Goal: Information Seeking & Learning: Check status

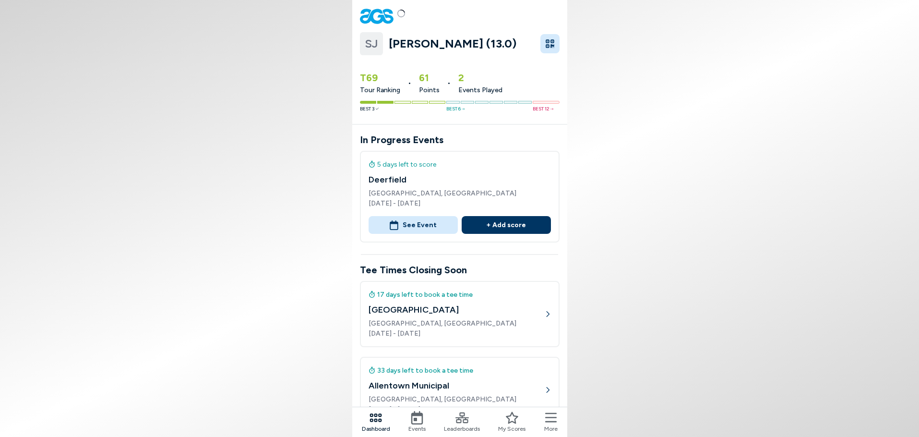
click at [433, 227] on button "See Event" at bounding box center [413, 225] width 89 height 18
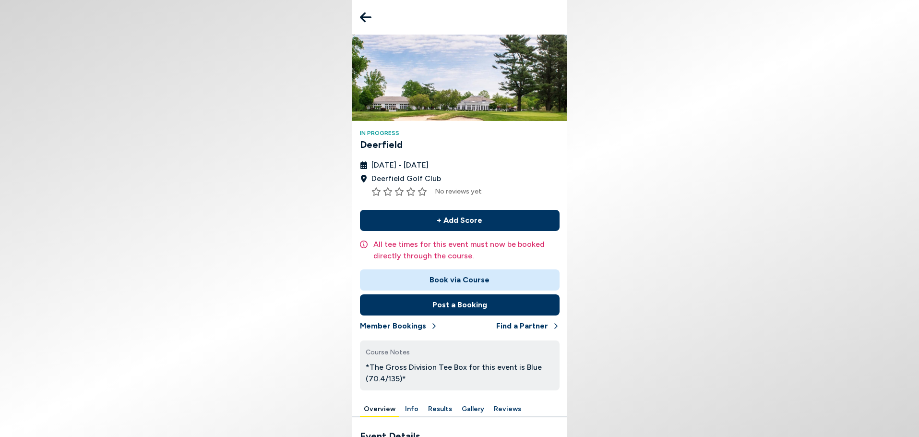
click at [364, 26] on icon at bounding box center [366, 17] width 12 height 19
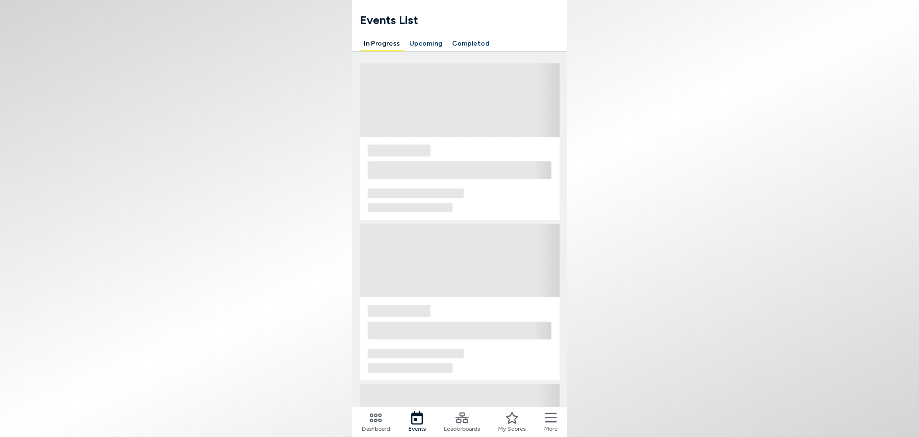
click at [461, 420] on icon at bounding box center [462, 417] width 13 height 13
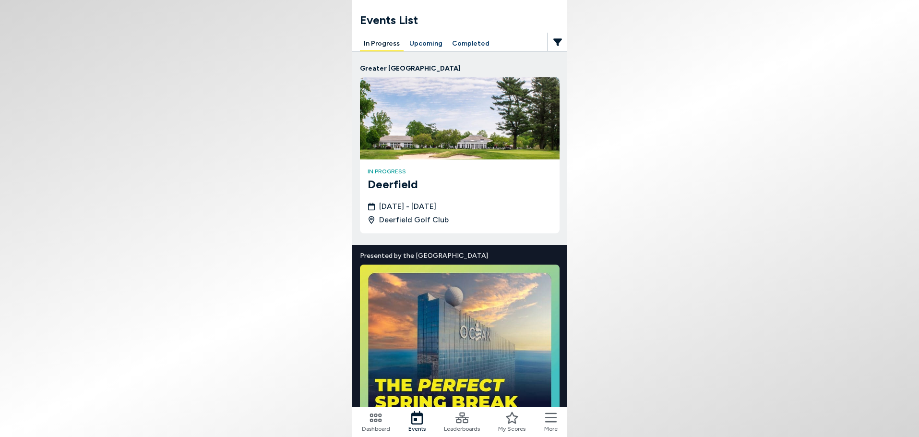
click at [463, 423] on icon at bounding box center [462, 417] width 13 height 13
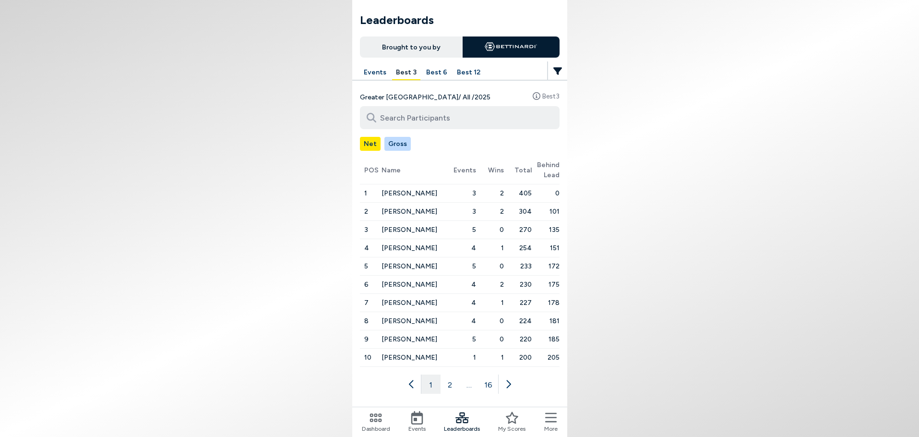
click at [508, 384] on icon at bounding box center [509, 384] width 10 height 10
click at [508, 384] on button at bounding box center [517, 383] width 19 height 19
click at [526, 383] on icon at bounding box center [528, 384] width 10 height 10
click at [479, 389] on button "6" at bounding box center [478, 383] width 19 height 19
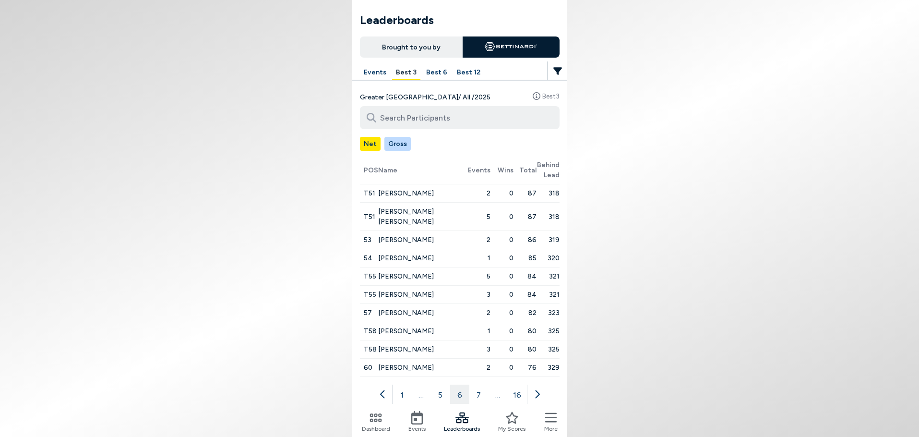
click at [377, 424] on span "Dashboard" at bounding box center [376, 428] width 28 height 9
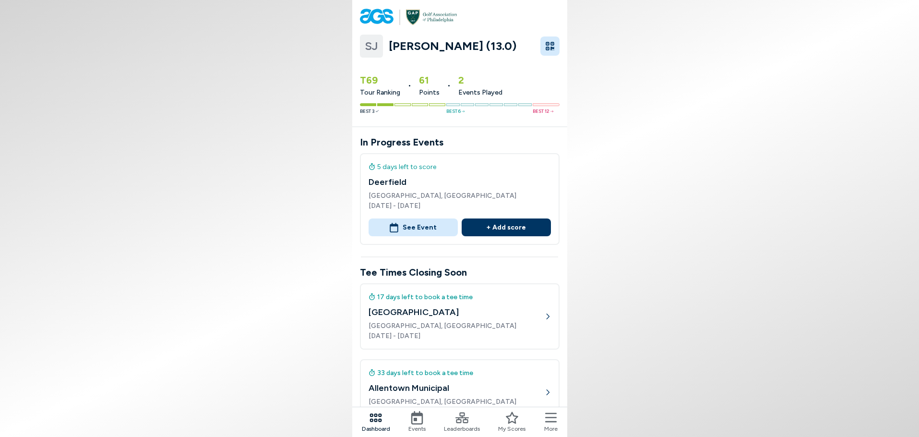
click at [421, 422] on icon at bounding box center [416, 417] width 13 height 13
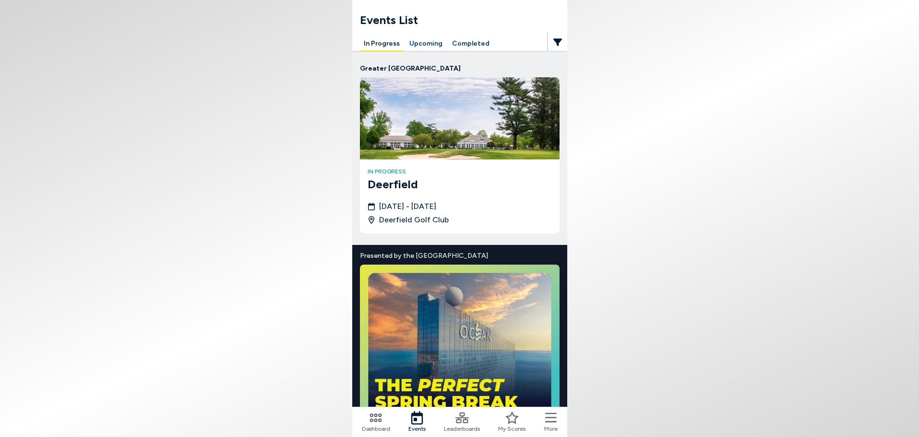
click at [466, 48] on button "Completed" at bounding box center [470, 43] width 45 height 15
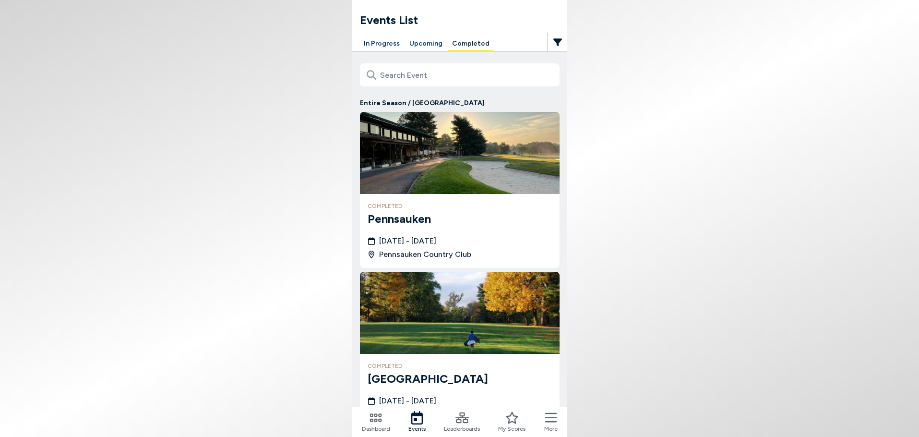
click at [420, 223] on h3 "Pennsauken" at bounding box center [460, 218] width 184 height 17
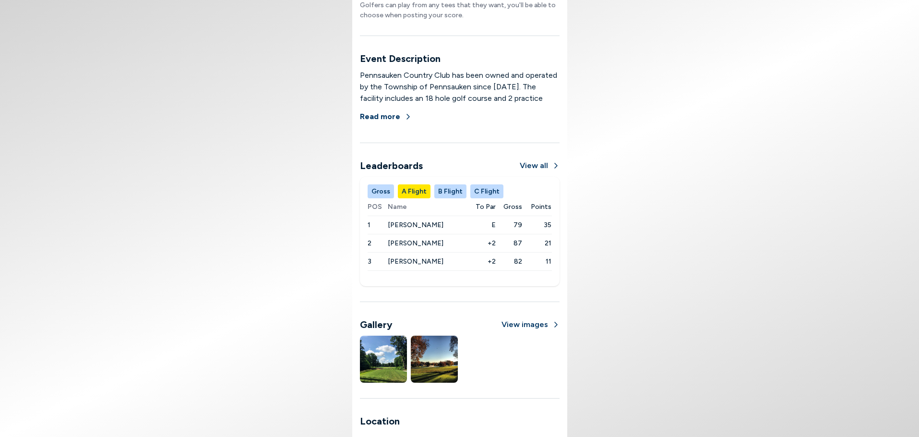
scroll to position [570, 0]
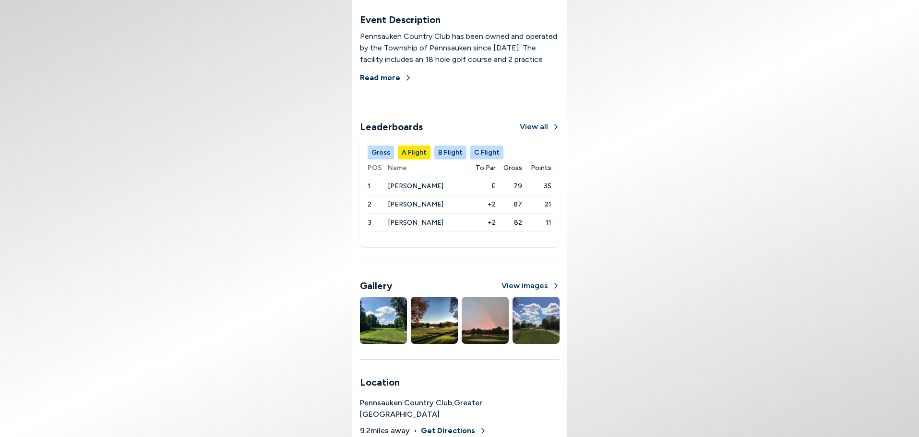
click at [379, 159] on button "Gross" at bounding box center [381, 152] width 26 height 14
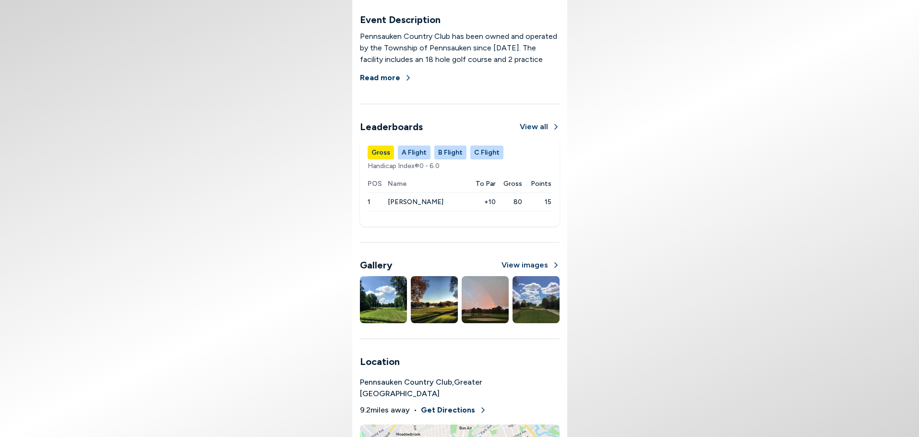
click at [450, 154] on button "B Flight" at bounding box center [450, 152] width 32 height 14
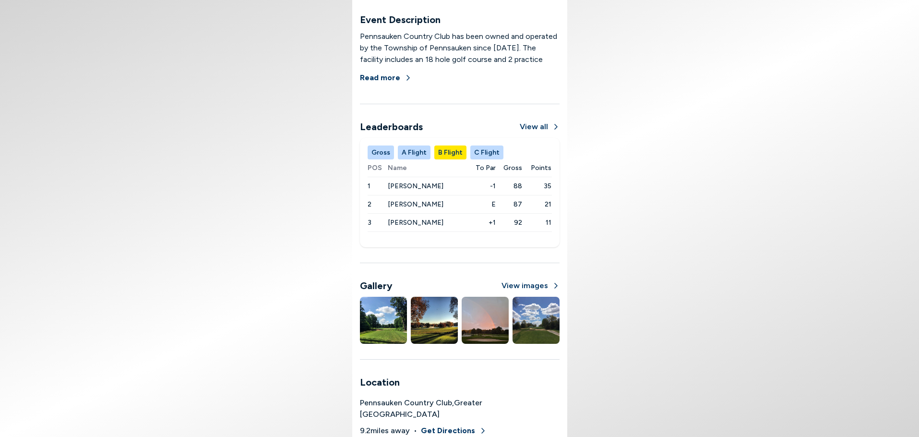
click at [386, 157] on button "Gross" at bounding box center [381, 152] width 26 height 14
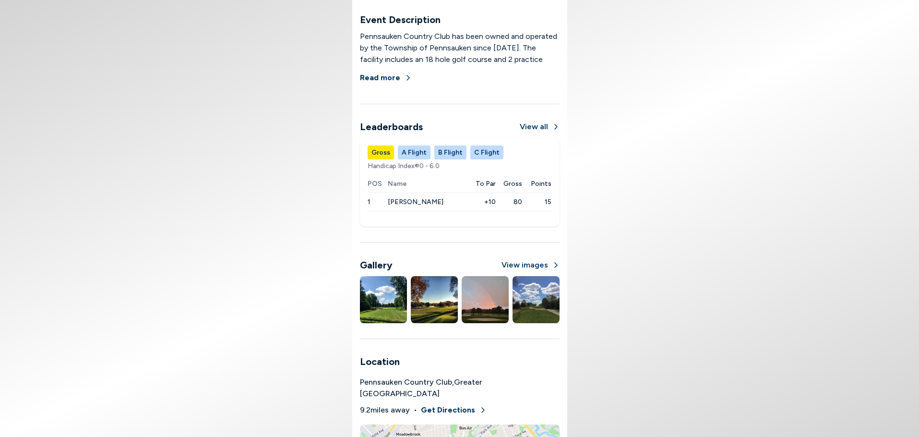
click at [407, 155] on button "A Flight" at bounding box center [414, 152] width 33 height 14
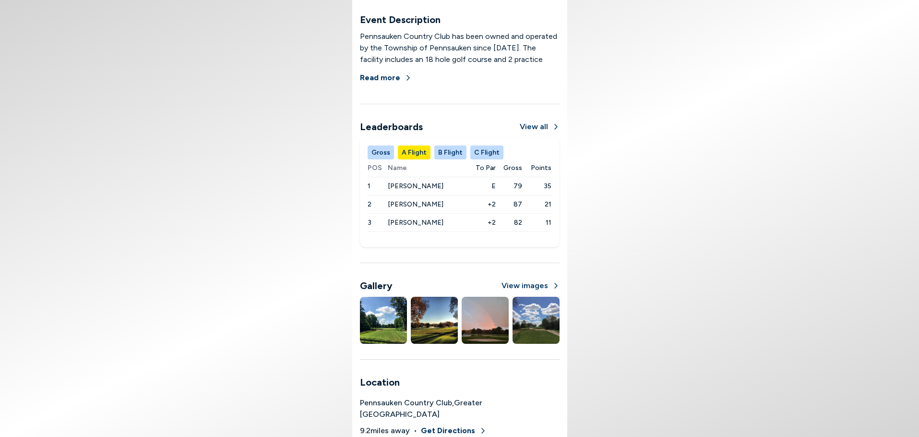
click at [440, 155] on button "B Flight" at bounding box center [450, 152] width 32 height 14
click at [474, 154] on button "C Flight" at bounding box center [486, 152] width 33 height 14
click at [533, 125] on button "View all" at bounding box center [540, 127] width 40 height 12
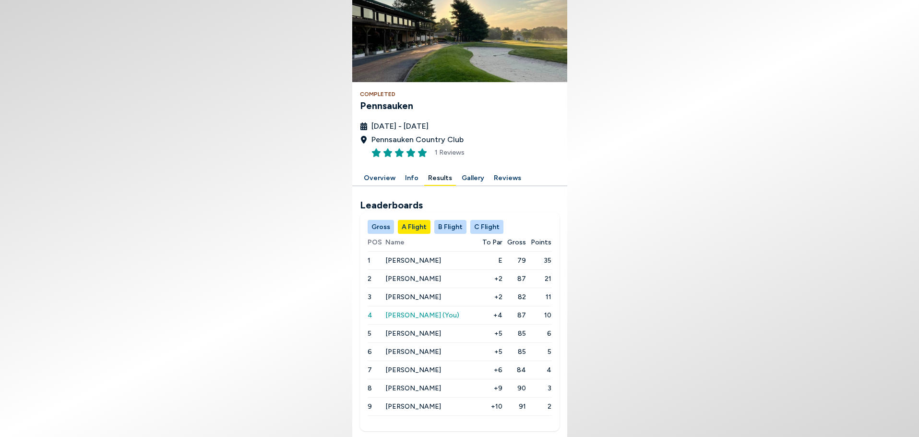
scroll to position [75, 0]
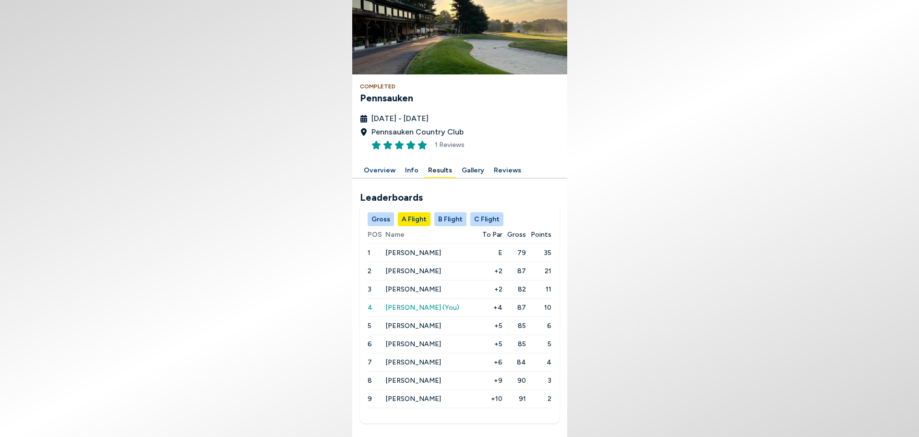
click at [437, 220] on button "B Flight" at bounding box center [450, 219] width 32 height 14
click at [417, 222] on button "A Flight" at bounding box center [414, 219] width 33 height 14
click at [454, 216] on button "B Flight" at bounding box center [450, 219] width 32 height 14
click at [486, 216] on button "C Flight" at bounding box center [486, 219] width 33 height 14
click at [418, 221] on button "A Flight" at bounding box center [414, 219] width 33 height 14
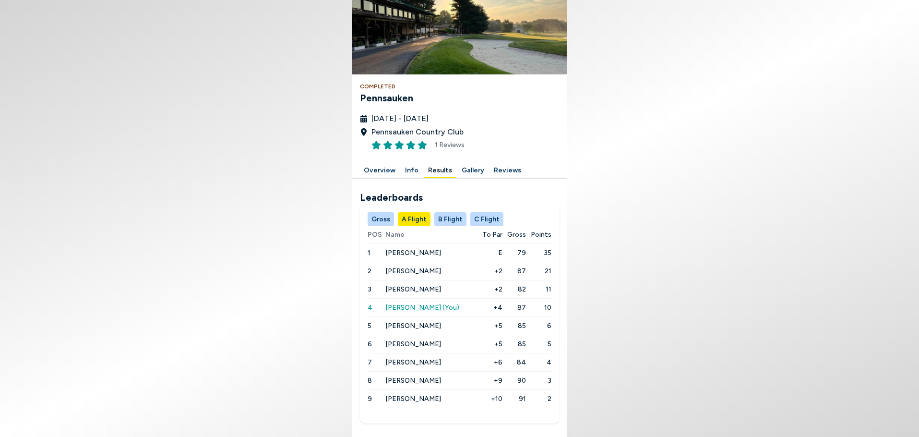
click at [378, 221] on button "Gross" at bounding box center [381, 219] width 26 height 14
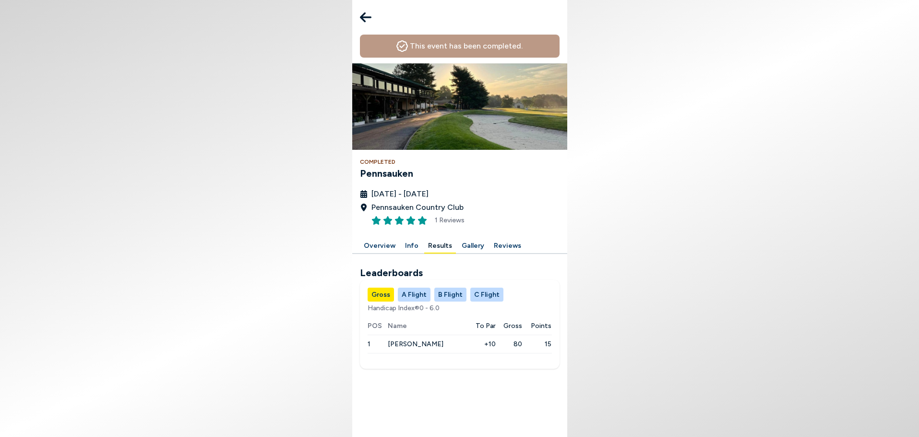
click at [420, 298] on button "A Flight" at bounding box center [414, 295] width 33 height 14
